Goal: Information Seeking & Learning: Learn about a topic

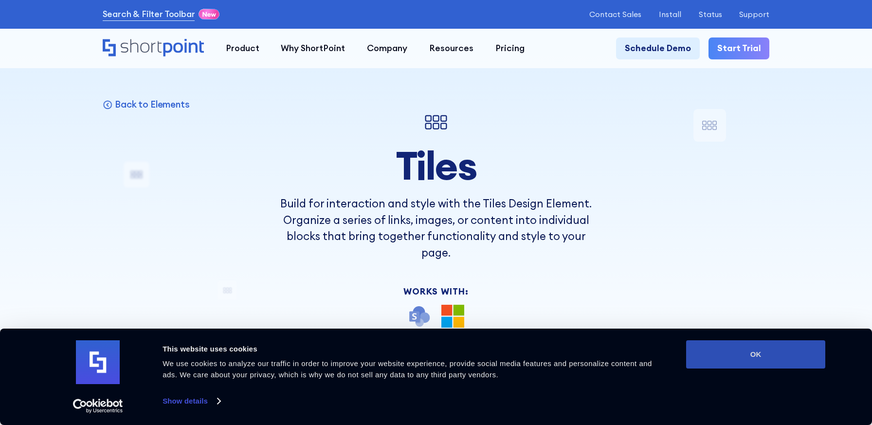
click at [769, 357] on button "OK" at bounding box center [755, 354] width 139 height 28
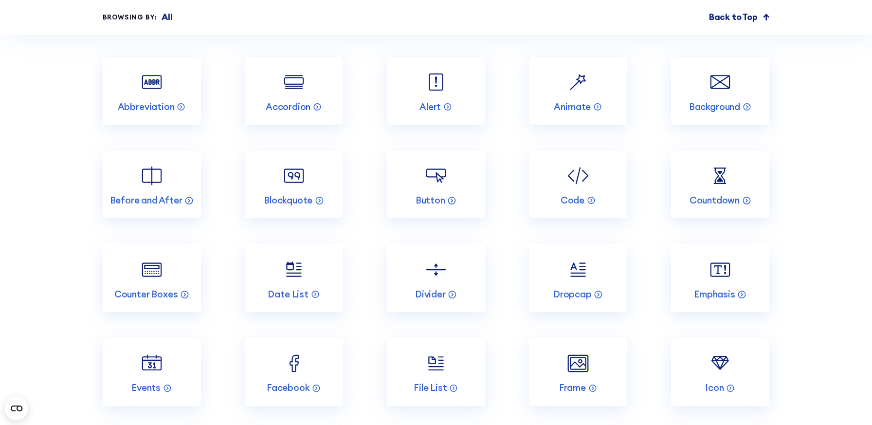
scroll to position [4108, 0]
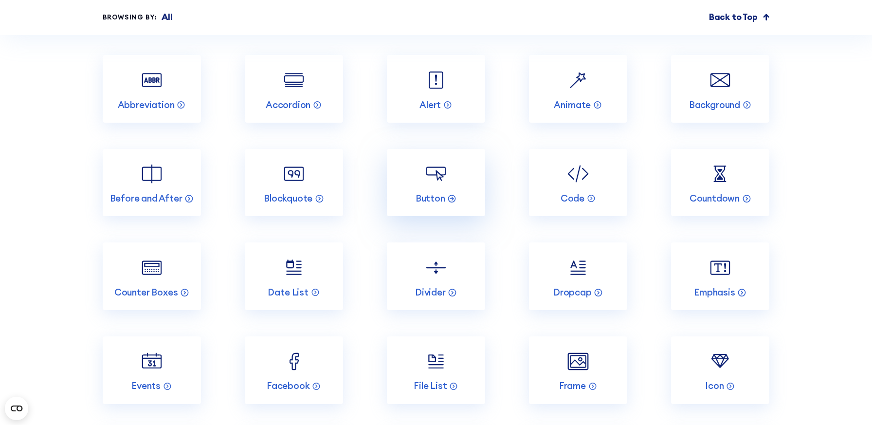
click at [438, 160] on link "Button" at bounding box center [436, 183] width 99 height 68
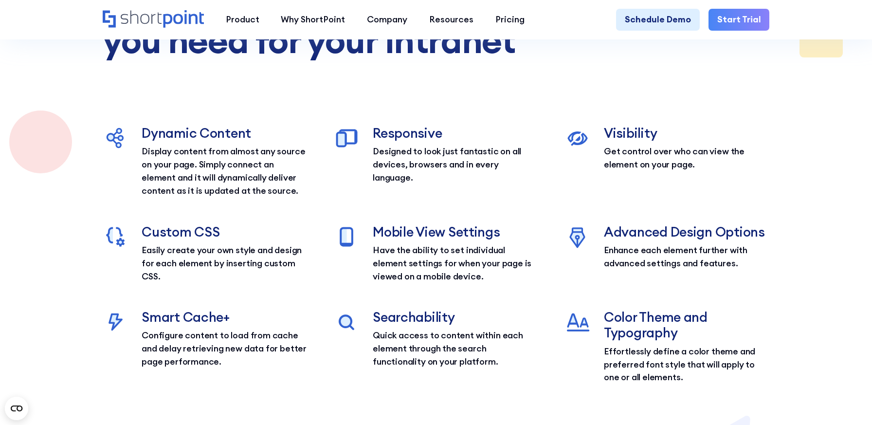
scroll to position [1407, 0]
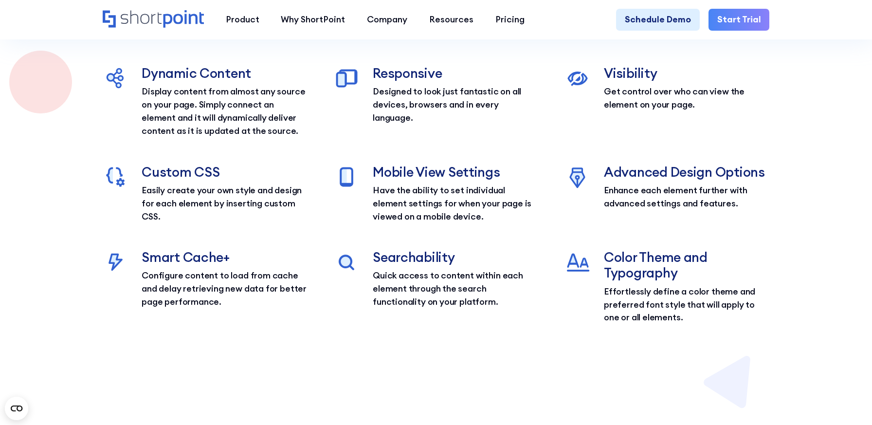
click at [831, 75] on section "Supercharged with everything you need for your Intranet Dynamic Content Display…" at bounding box center [436, 95] width 872 height 675
